Goal: Information Seeking & Learning: Learn about a topic

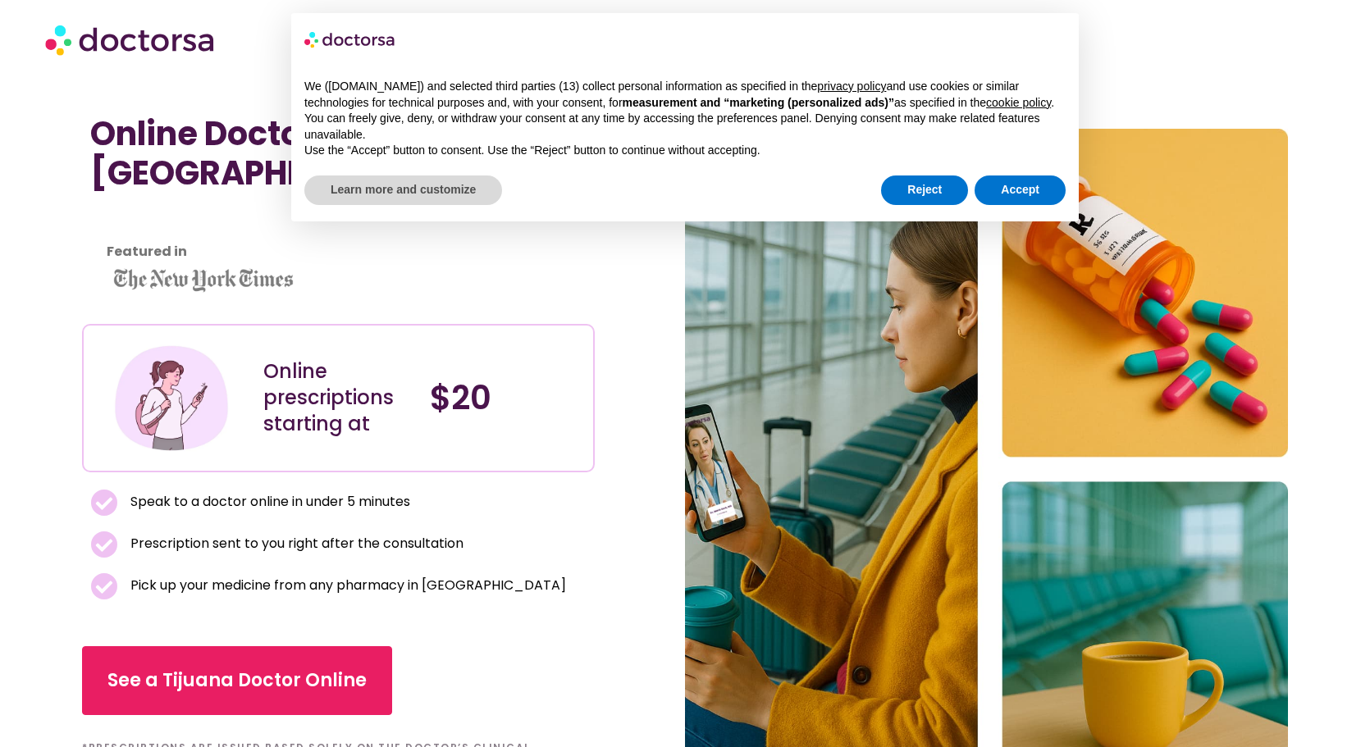
click at [591, 449] on section "Online prescriptions starting at $20" at bounding box center [338, 398] width 513 height 148
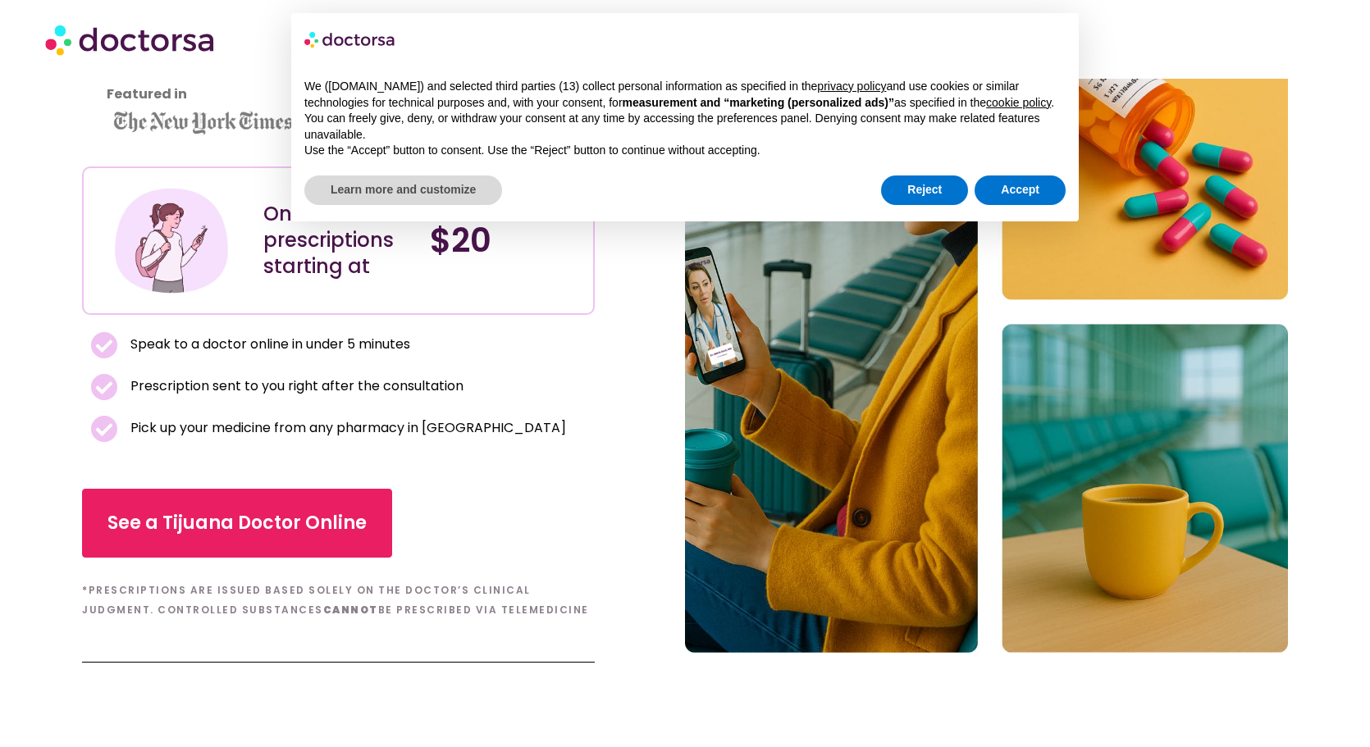
scroll to position [164, 0]
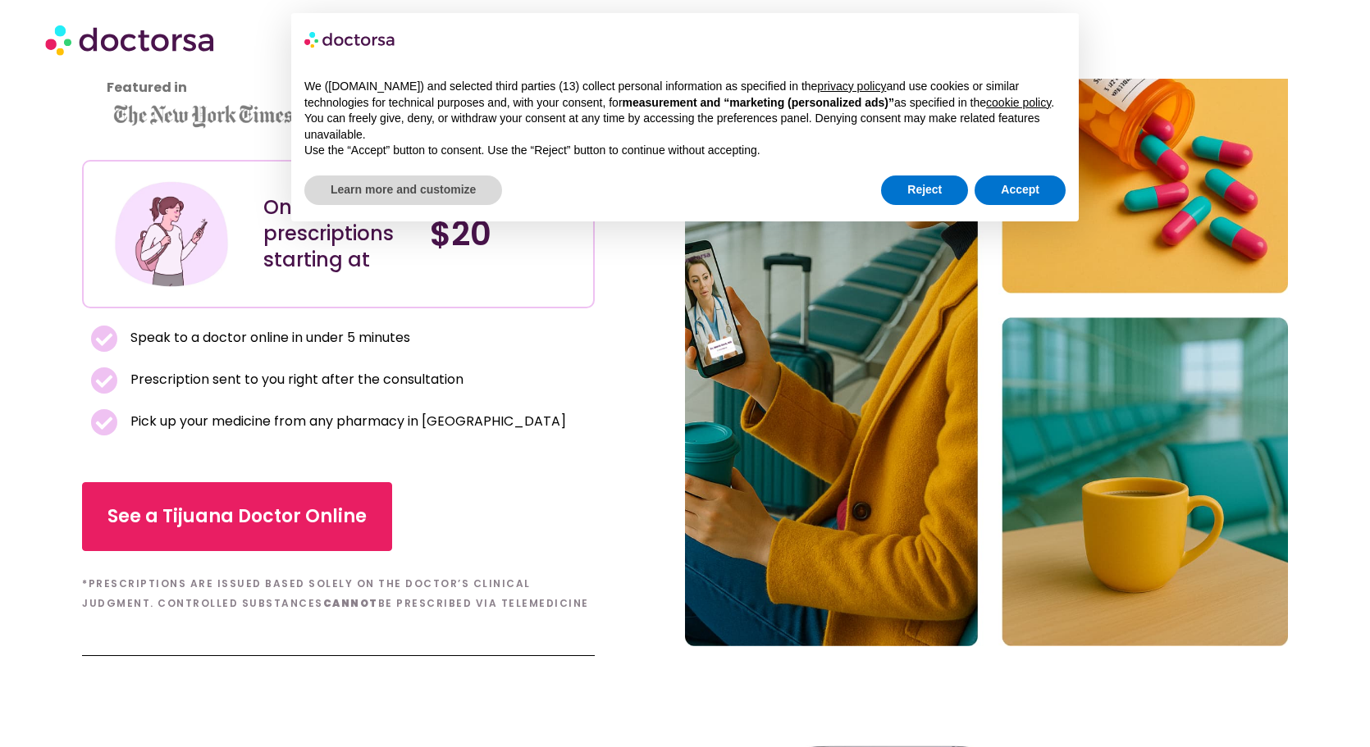
click at [498, 545] on div "See a Tijuana Doctor Online" at bounding box center [338, 516] width 513 height 69
click at [1037, 180] on button "Accept" at bounding box center [1019, 191] width 91 height 30
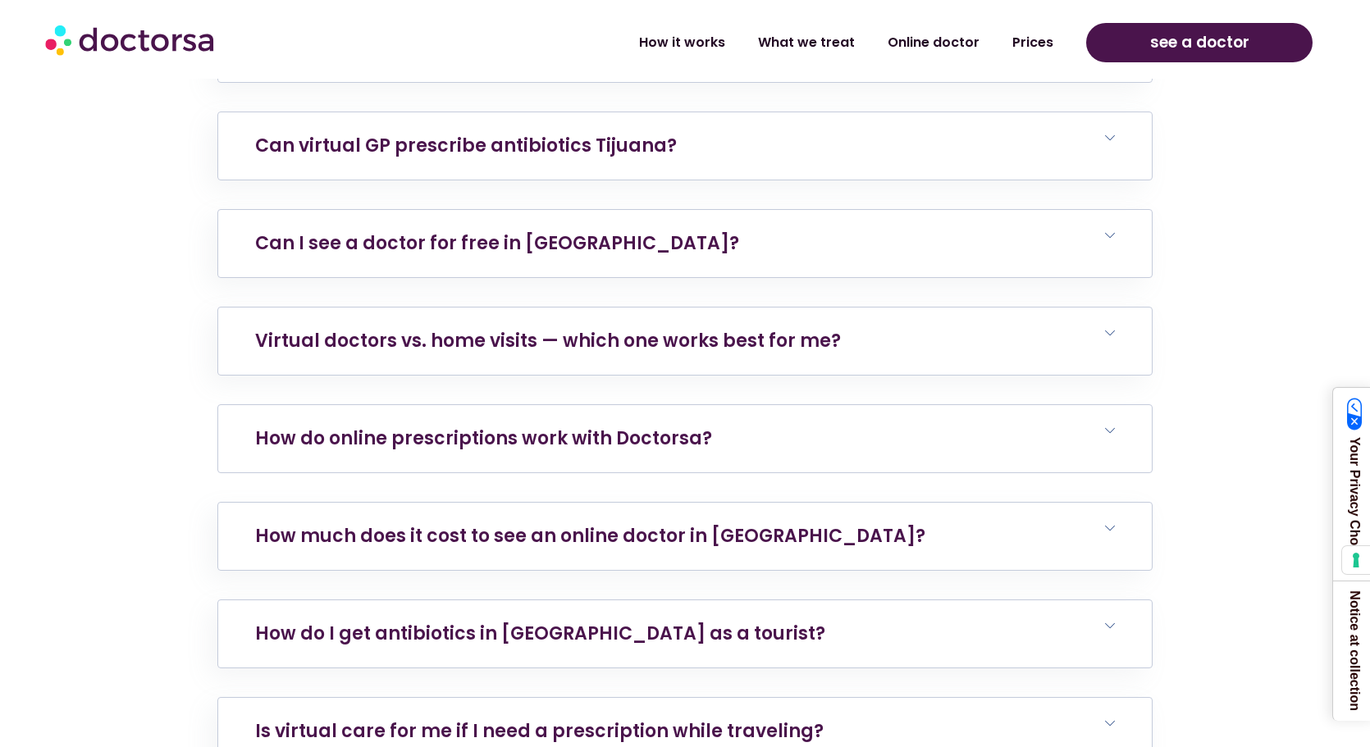
scroll to position [10416, 0]
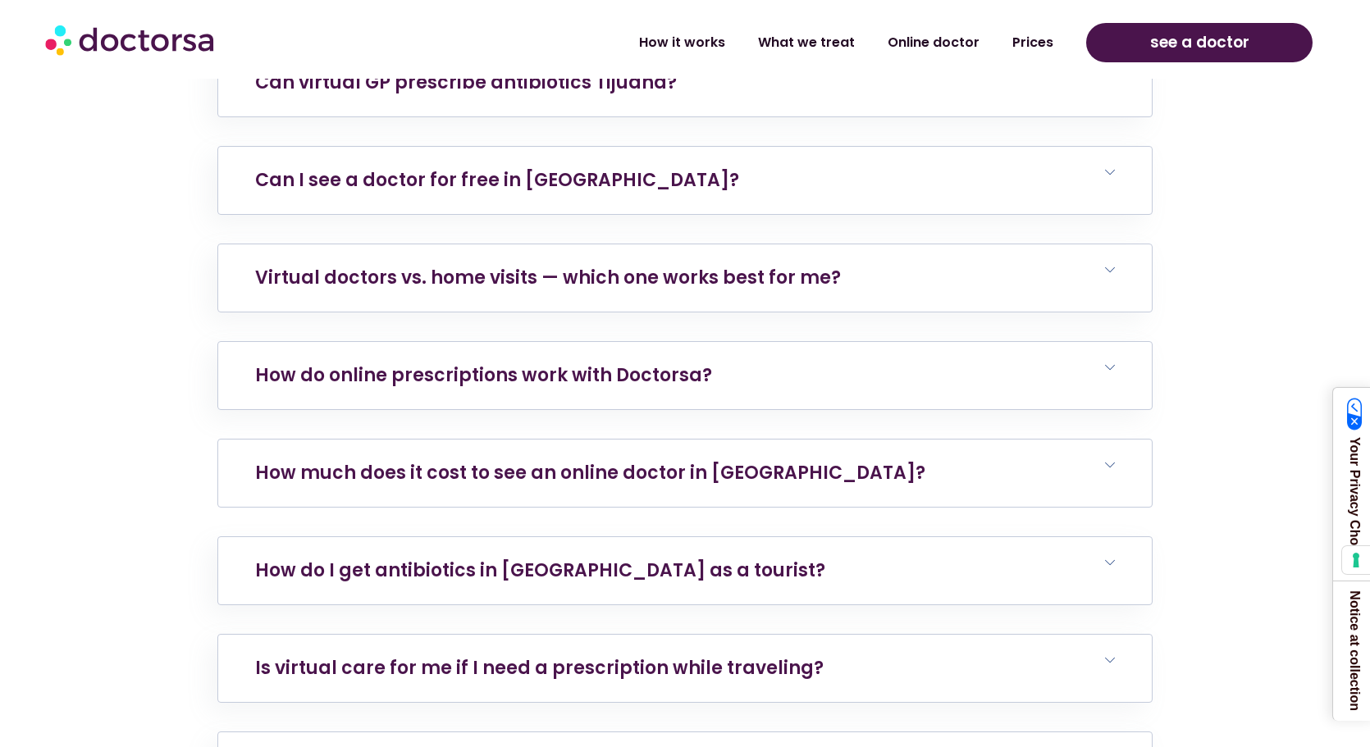
click at [841, 440] on h6 "How much does it cost to see an online doctor in Tijuana?" at bounding box center [684, 473] width 933 height 67
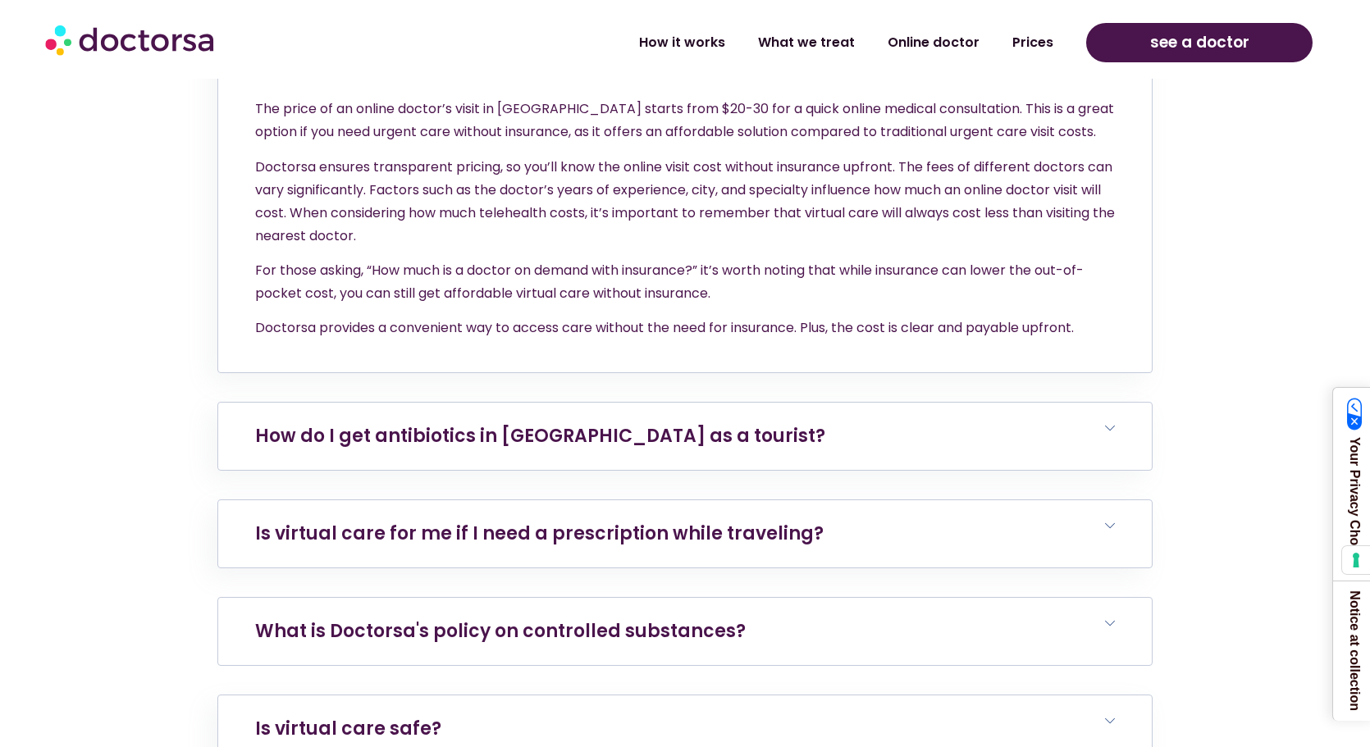
scroll to position [10826, 0]
click at [1129, 597] on h6 "What is Doctorsa's policy on controlled substances?" at bounding box center [684, 630] width 933 height 67
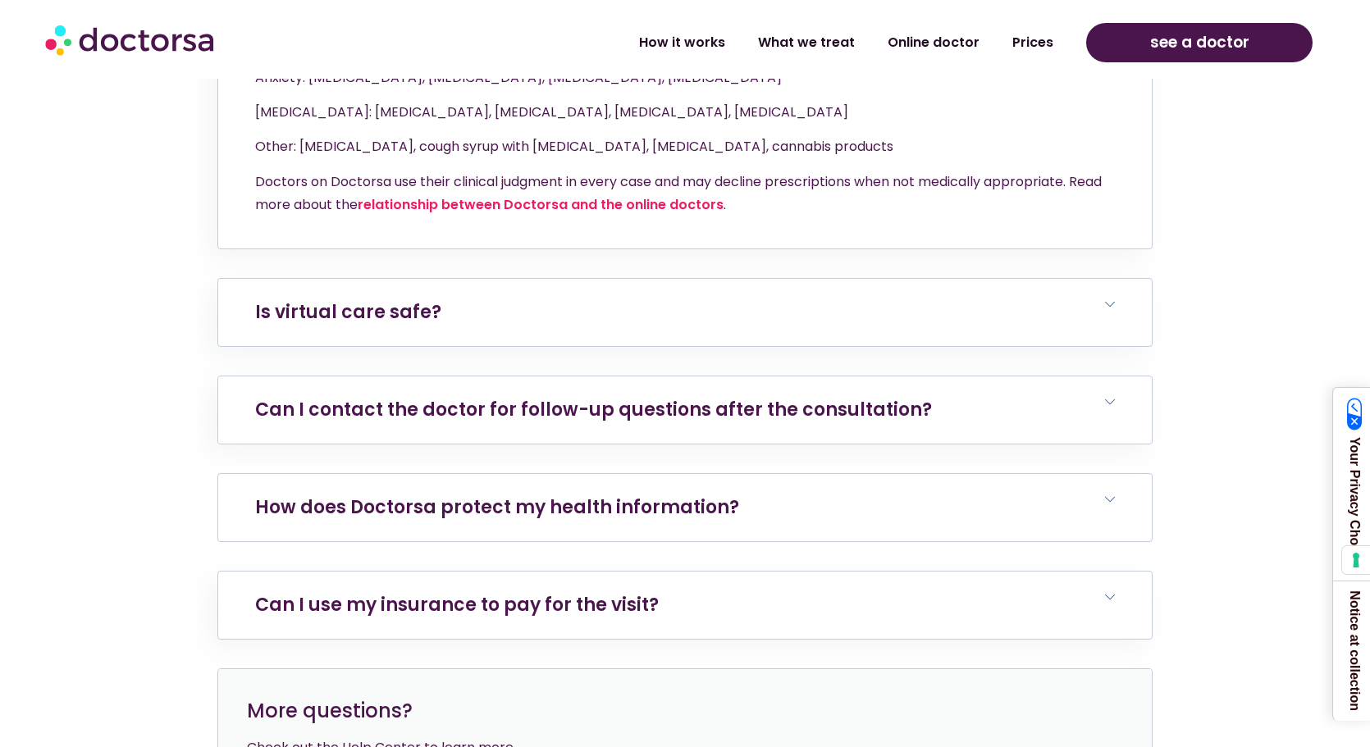
scroll to position [11728, 0]
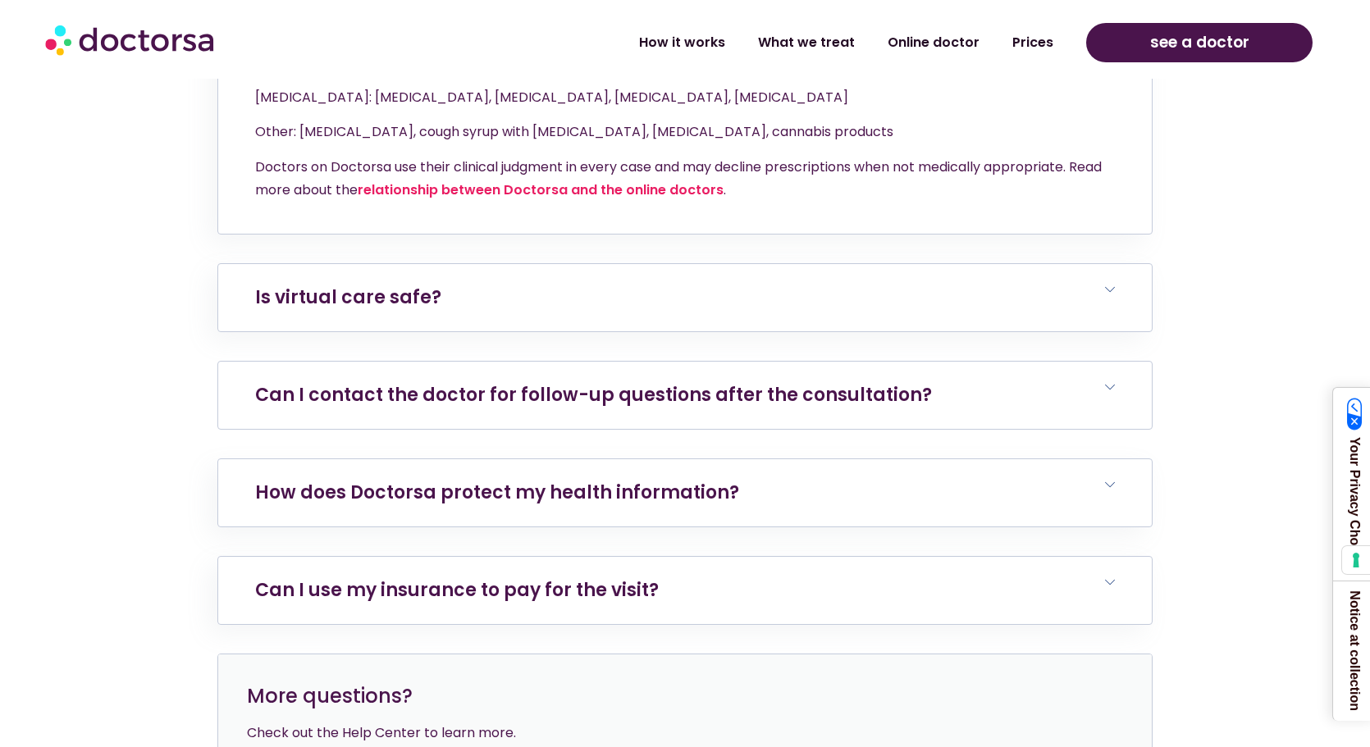
click at [586, 382] on link "Can I contact the doctor for follow-up questions after the consultation?" at bounding box center [593, 394] width 677 height 25
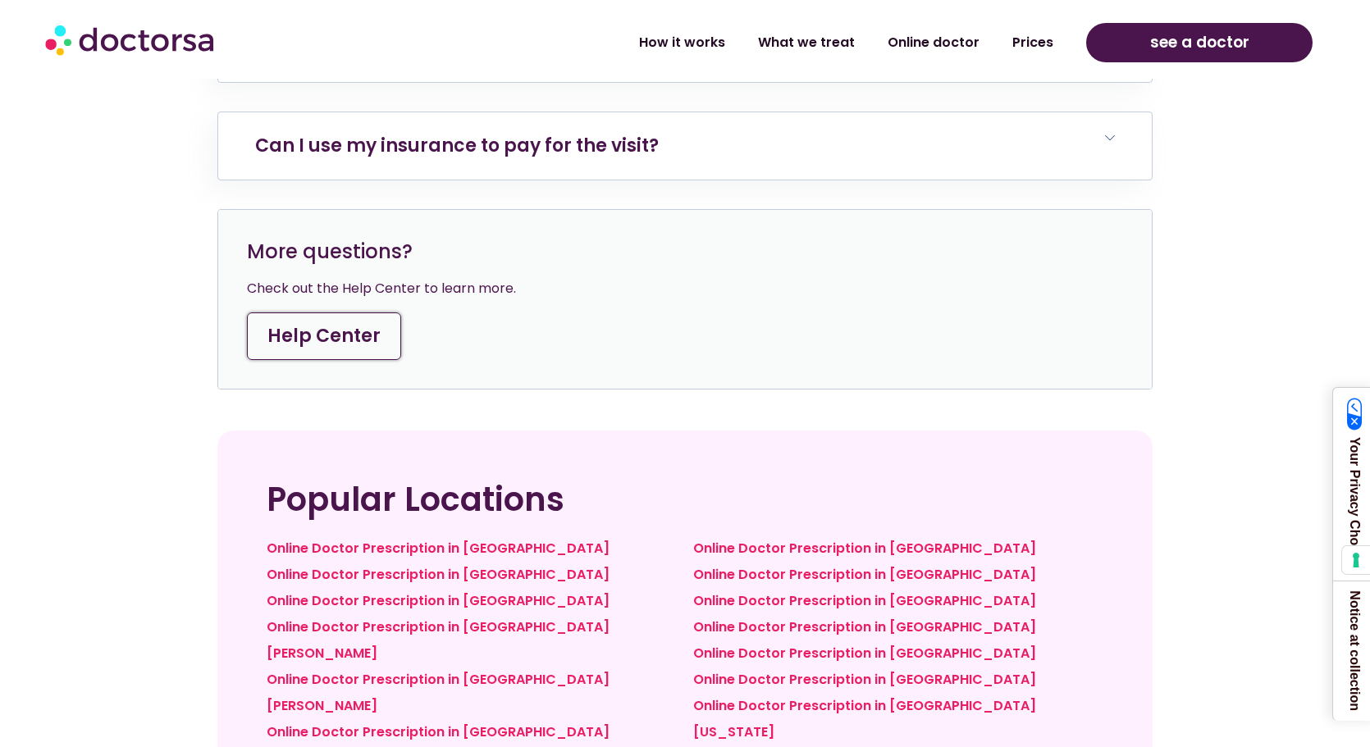
scroll to position [12302, 0]
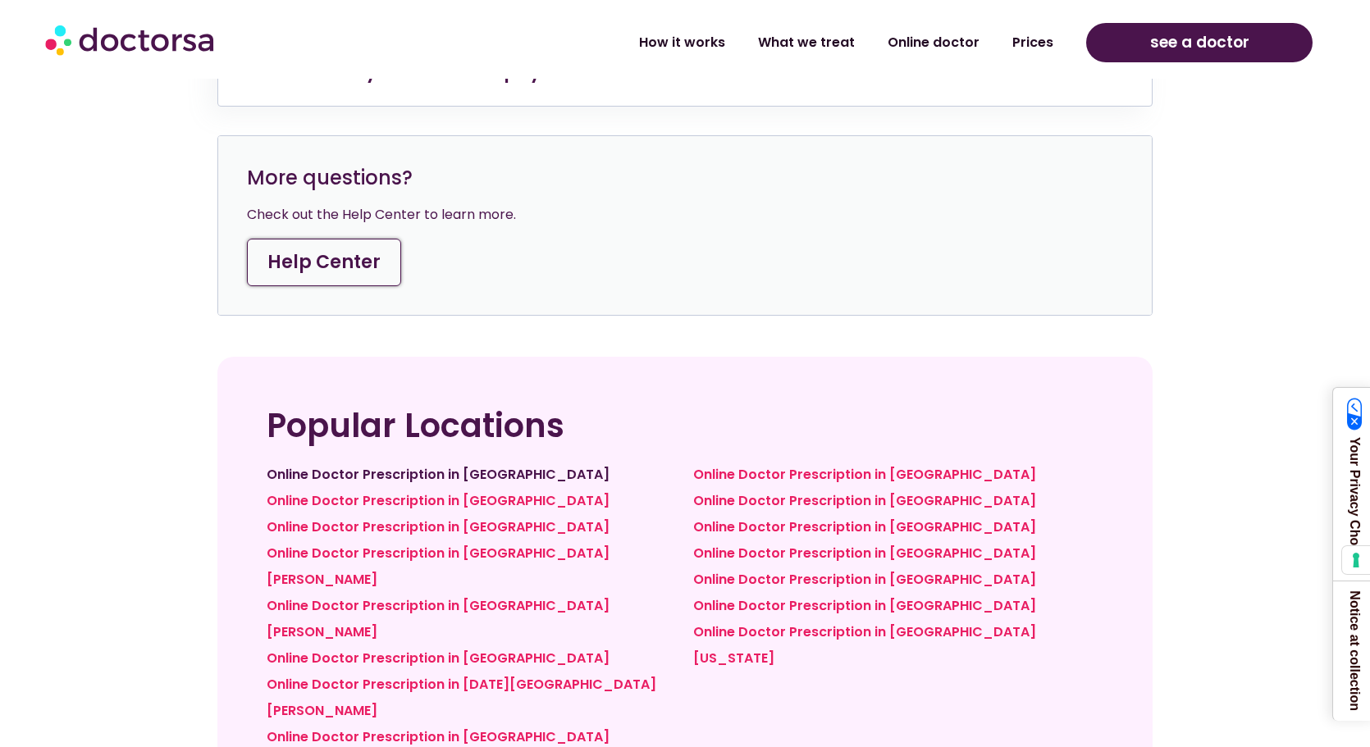
click at [344, 465] on link "Online Doctor Prescription in Mexico City" at bounding box center [438, 474] width 343 height 19
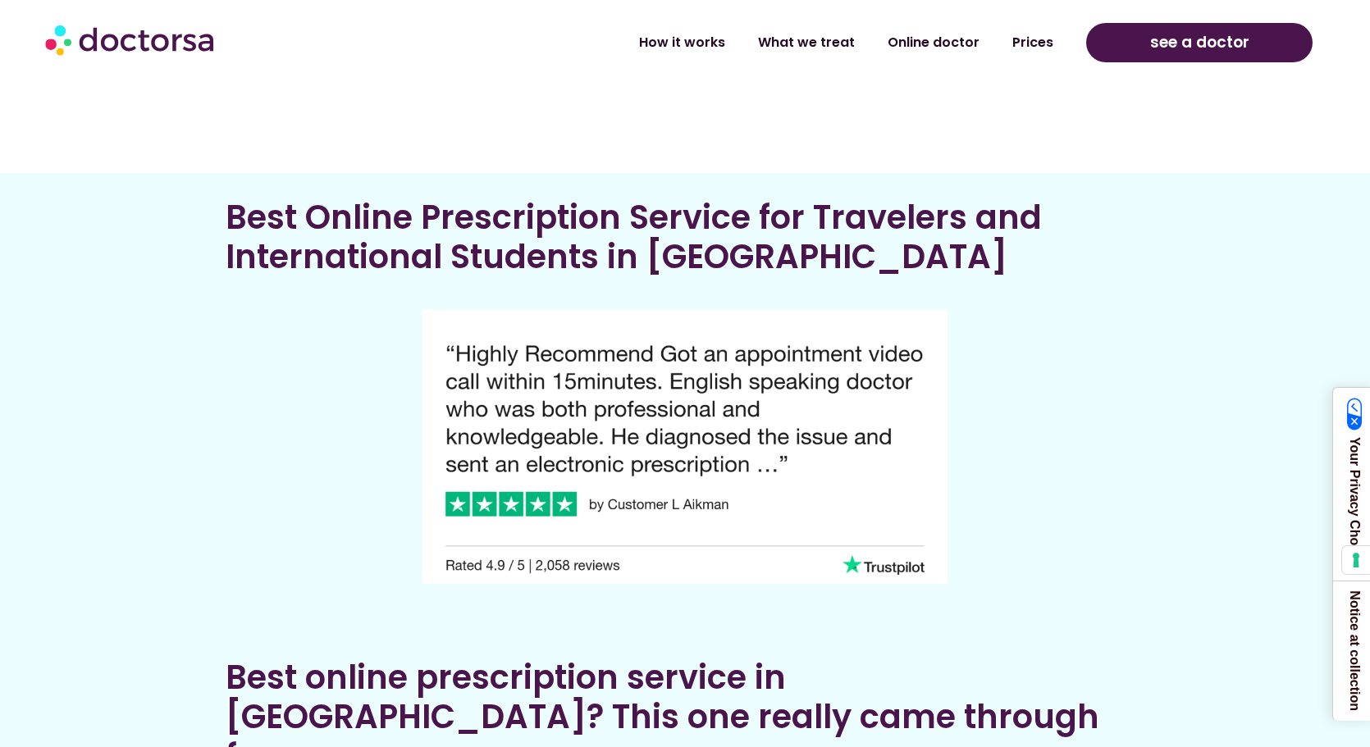
scroll to position [4675, 0]
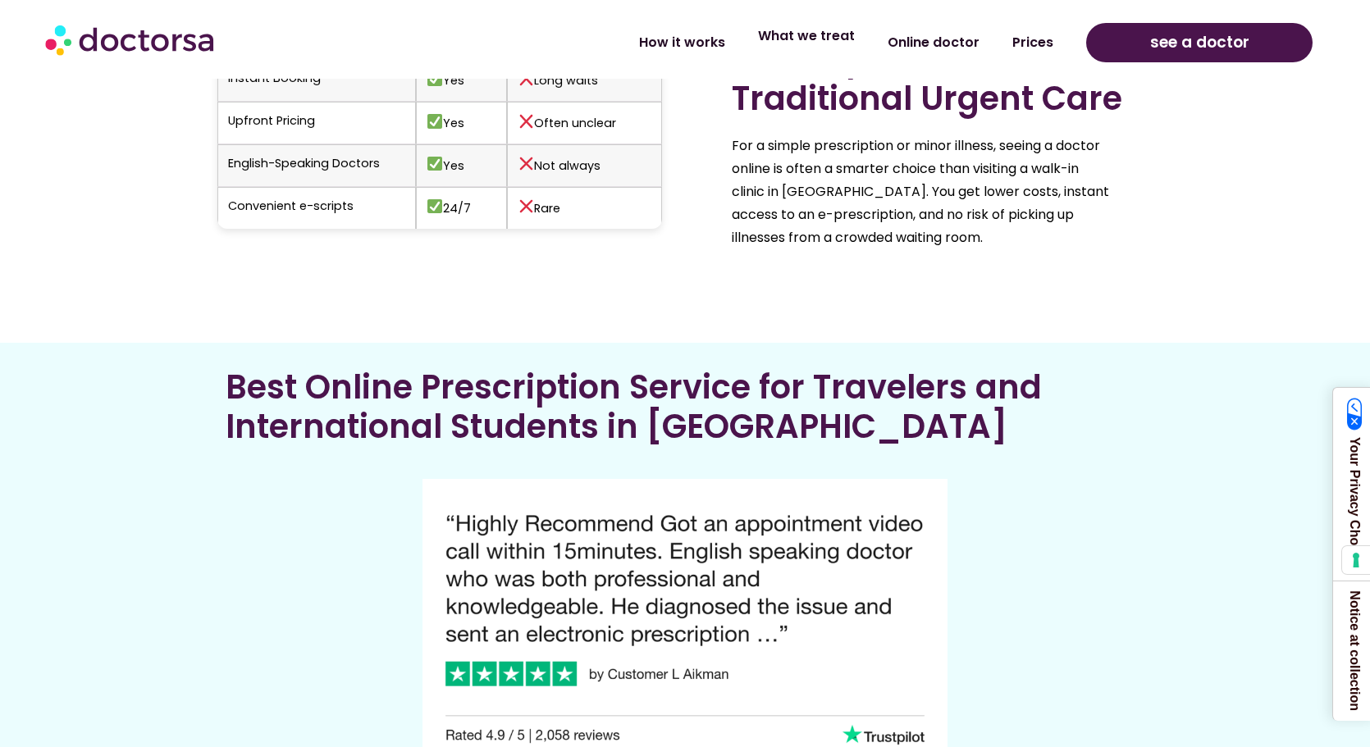
click at [819, 31] on link "What we treat" at bounding box center [806, 36] width 130 height 38
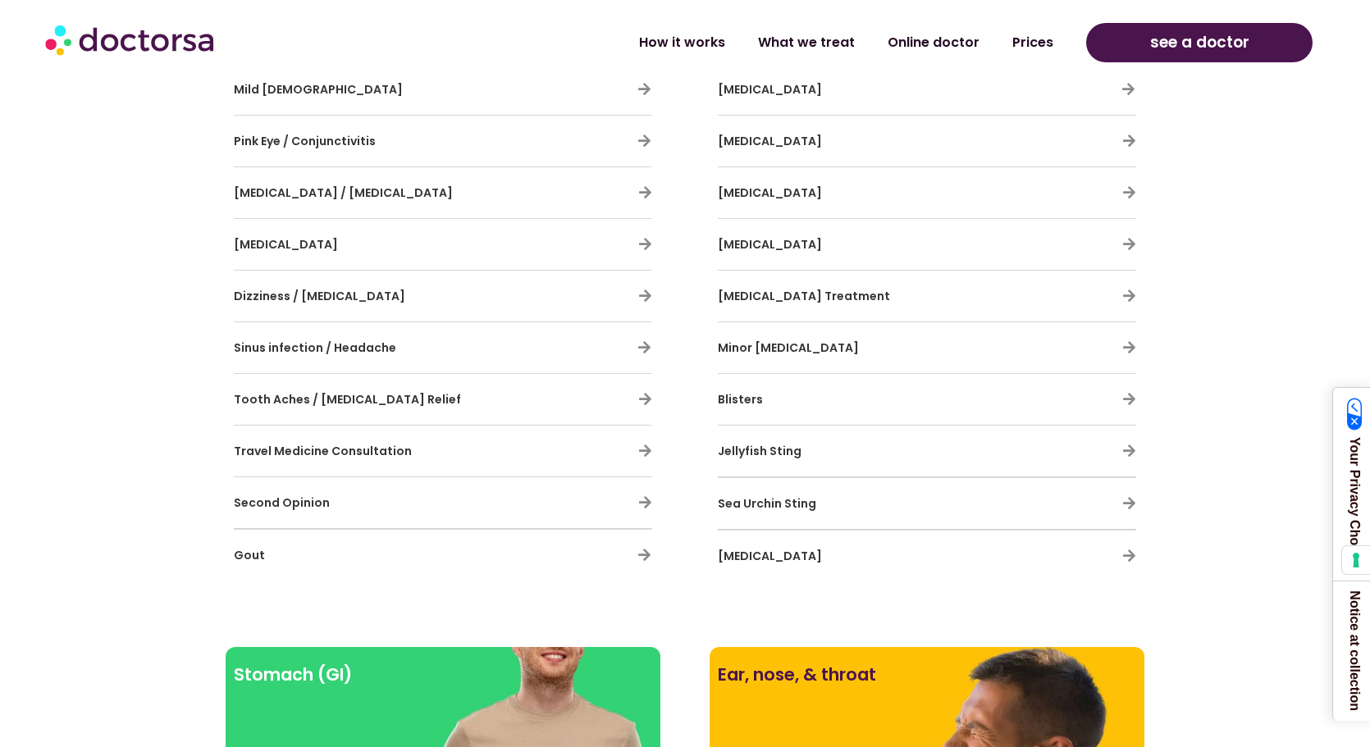
scroll to position [1476, 0]
click at [522, 458] on h3 "Travel Medicine Consultation" at bounding box center [395, 450] width 322 height 34
click at [645, 440] on div "Travel Medicine Consultation" at bounding box center [443, 450] width 418 height 34
click at [645, 449] on icon at bounding box center [645, 450] width 14 height 14
click at [388, 450] on span "Travel Medicine Consultation" at bounding box center [323, 450] width 178 height 16
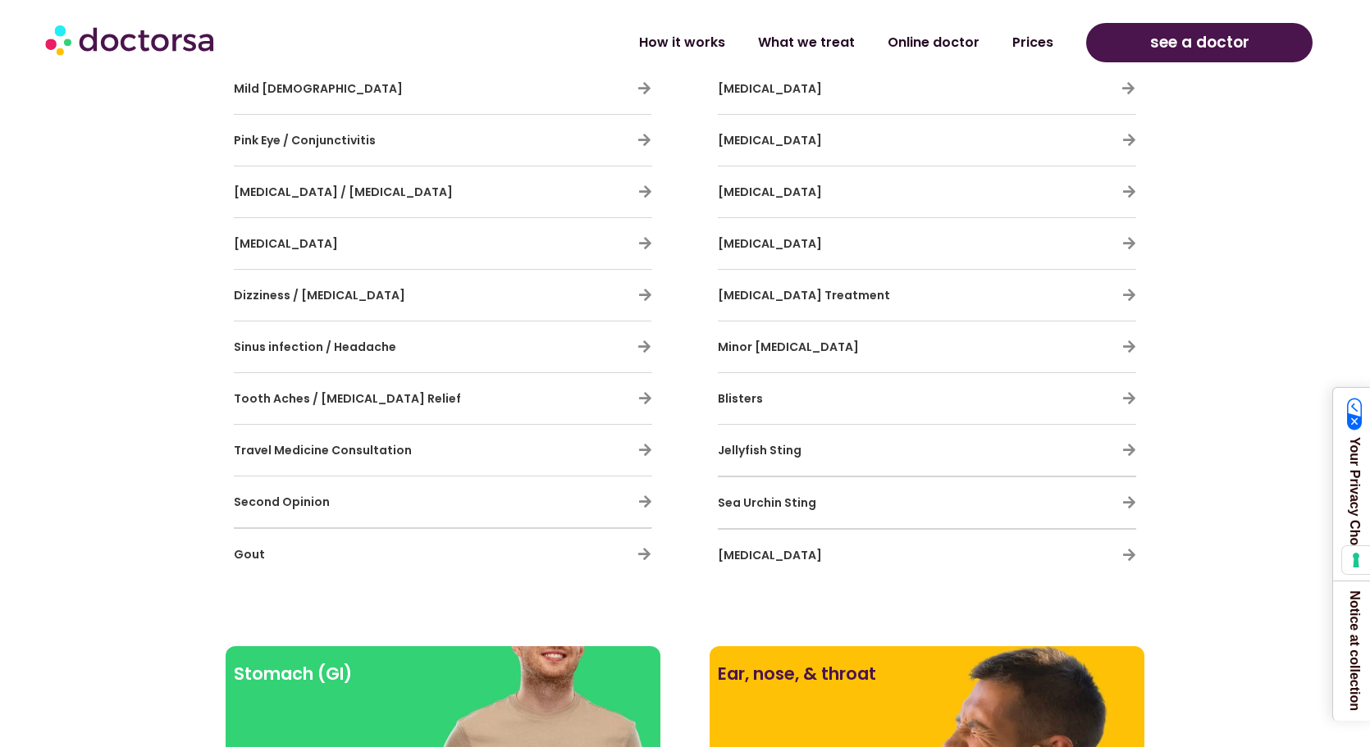
click at [388, 450] on span "Travel Medicine Consultation" at bounding box center [323, 450] width 178 height 16
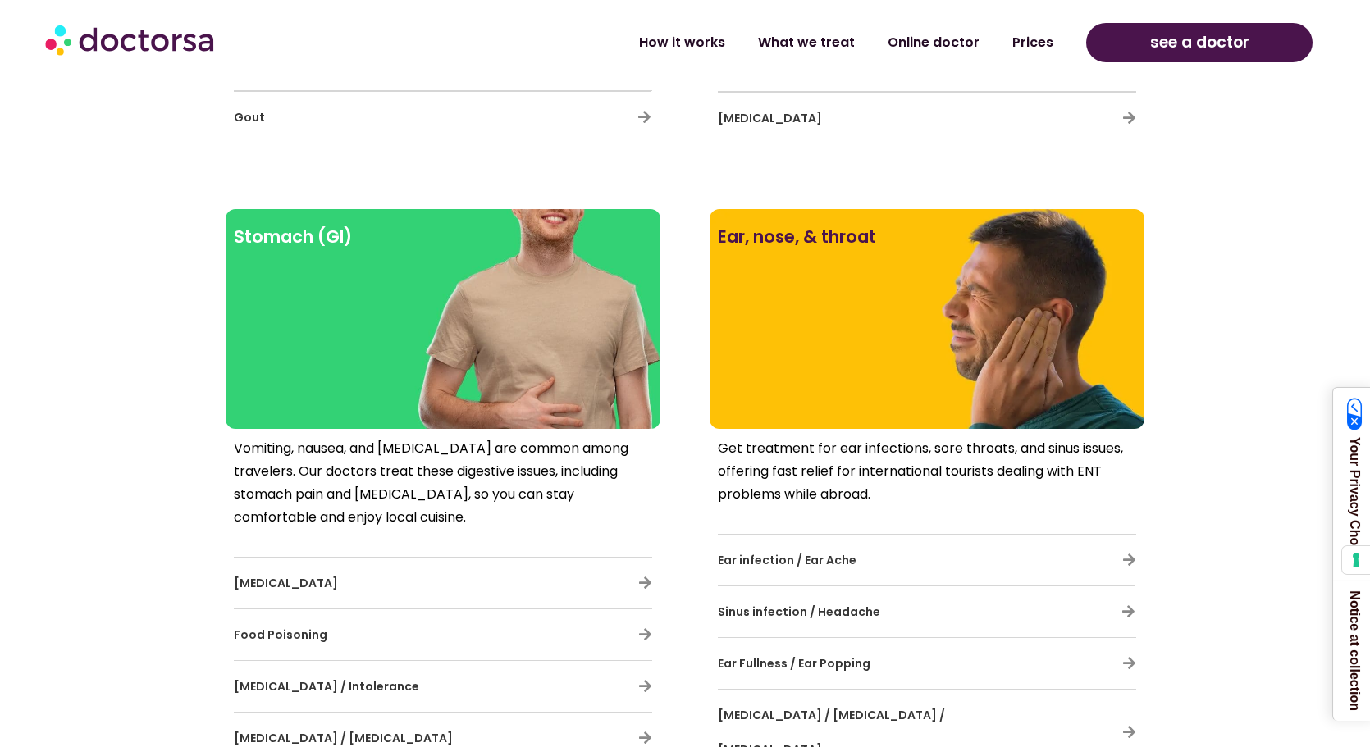
scroll to position [1886, 0]
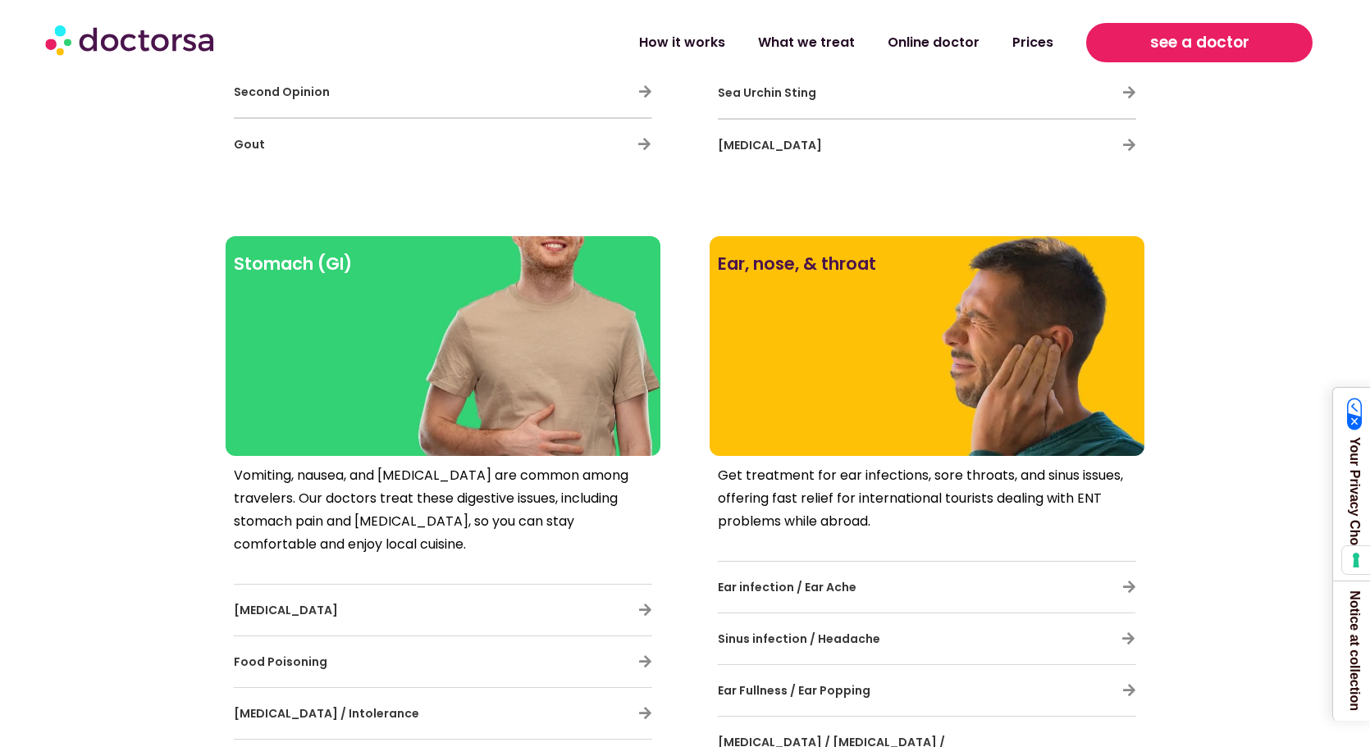
click at [1208, 26] on link "see a doctor" at bounding box center [1199, 42] width 226 height 39
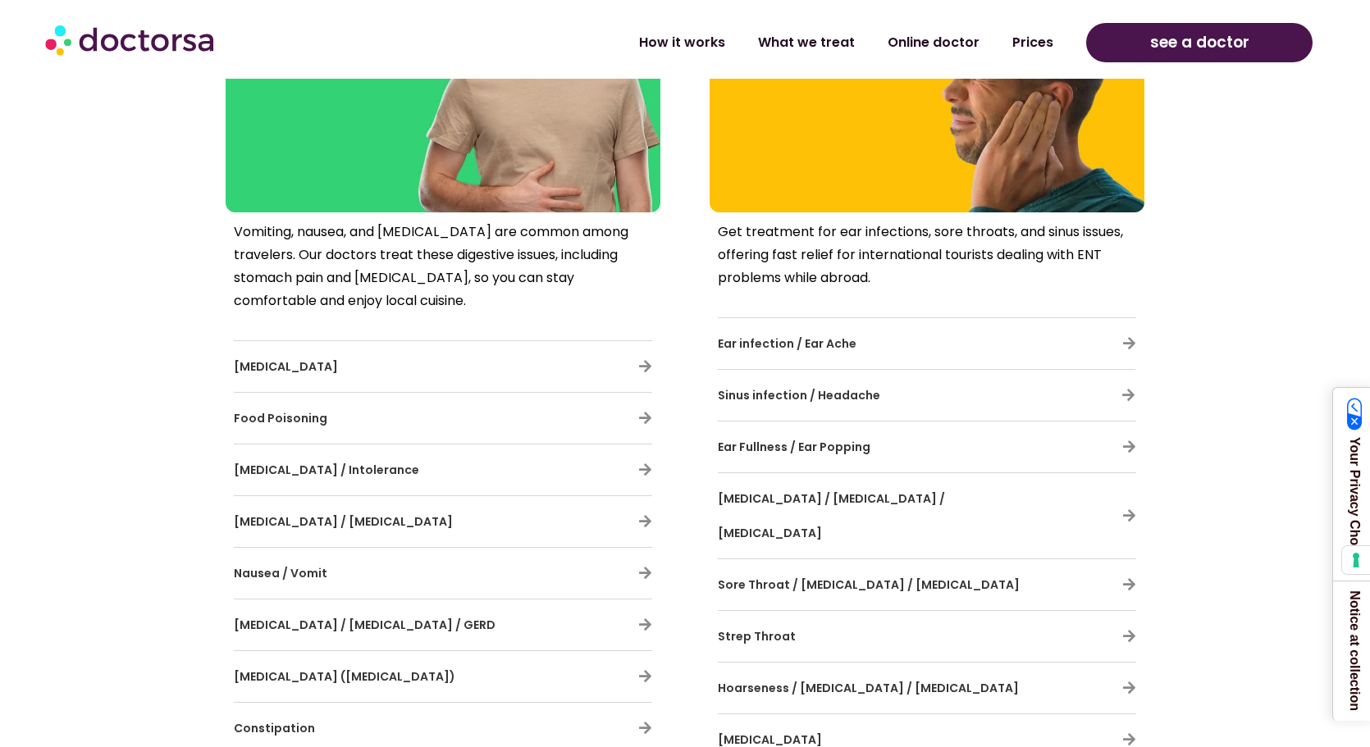
scroll to position [2214, 0]
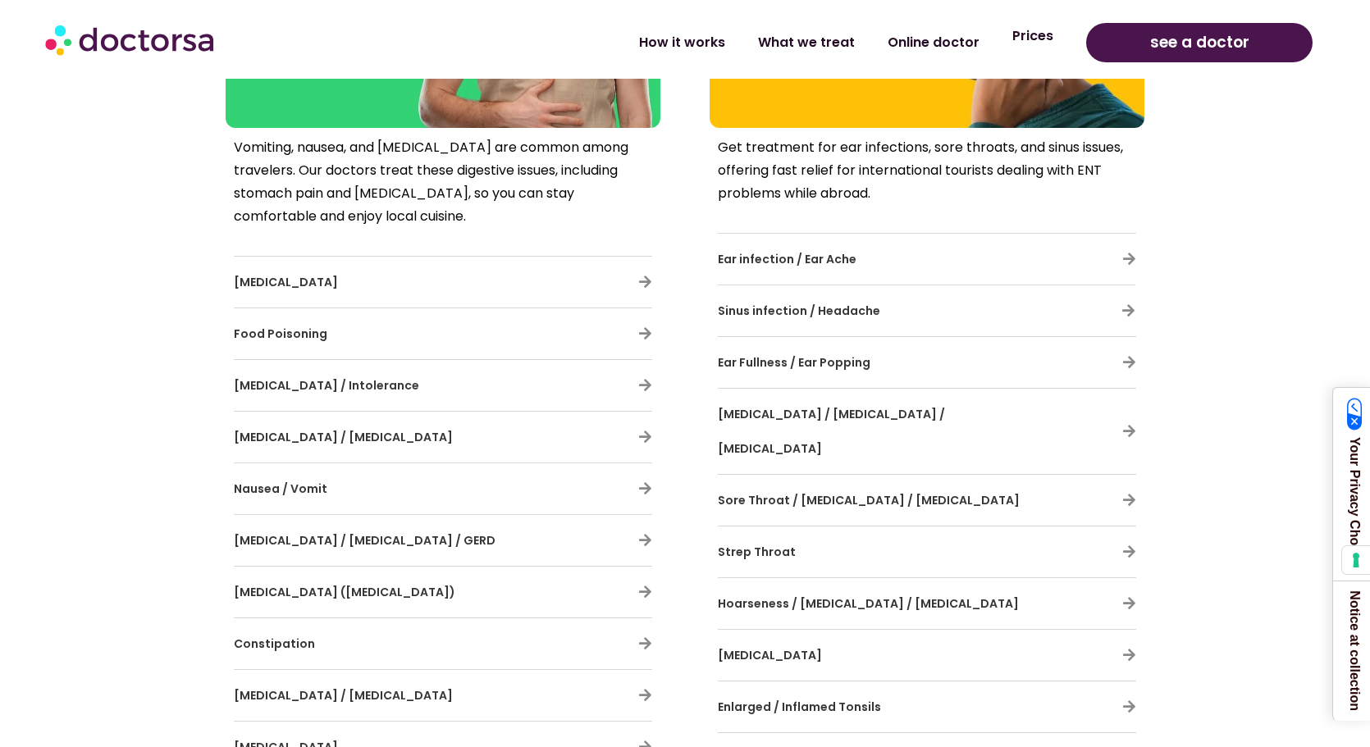
click at [1051, 41] on link "Prices" at bounding box center [1033, 36] width 74 height 38
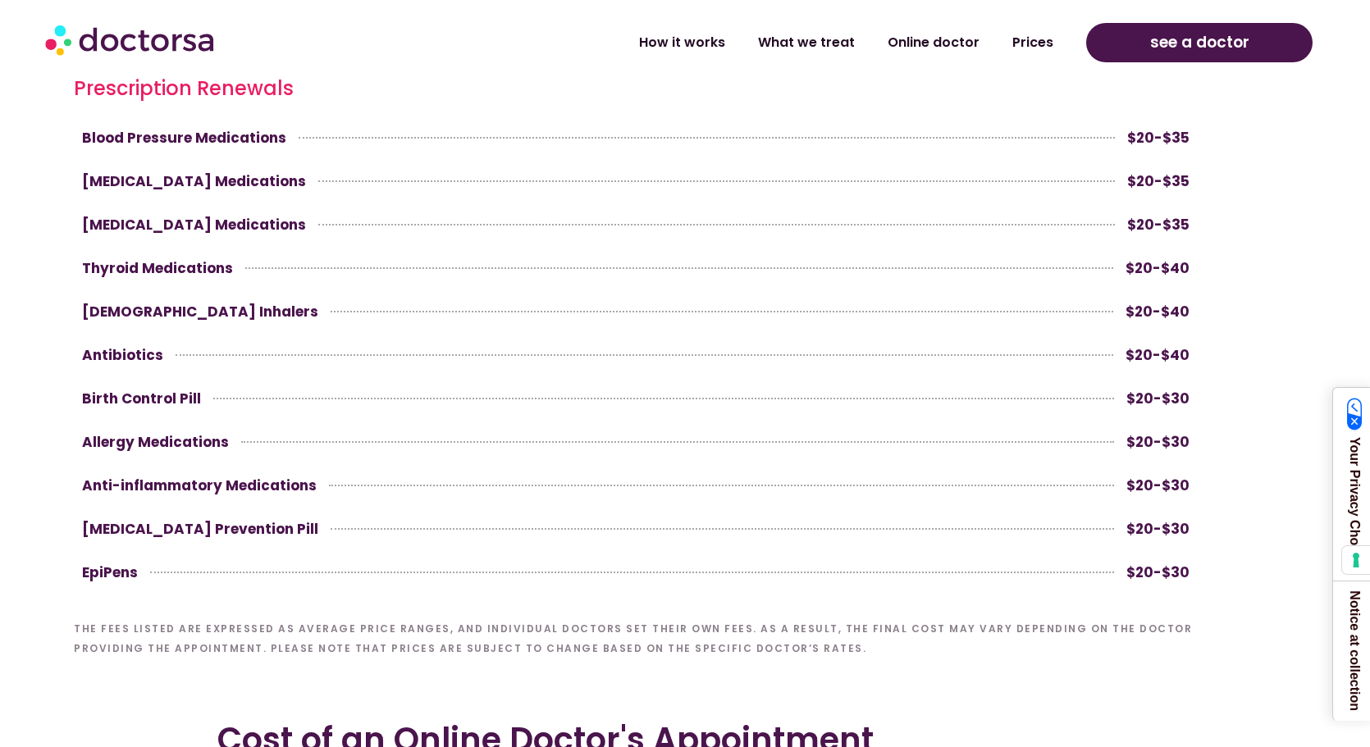
scroll to position [4675, 0]
